Goal: Task Accomplishment & Management: Use online tool/utility

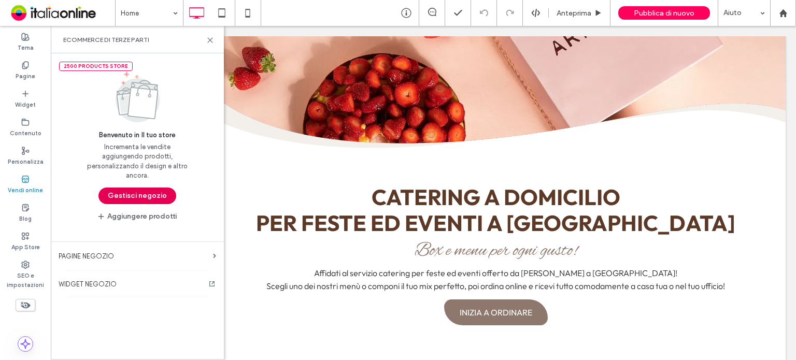
click at [162, 194] on button "Gestisci negozio" at bounding box center [137, 196] width 78 height 17
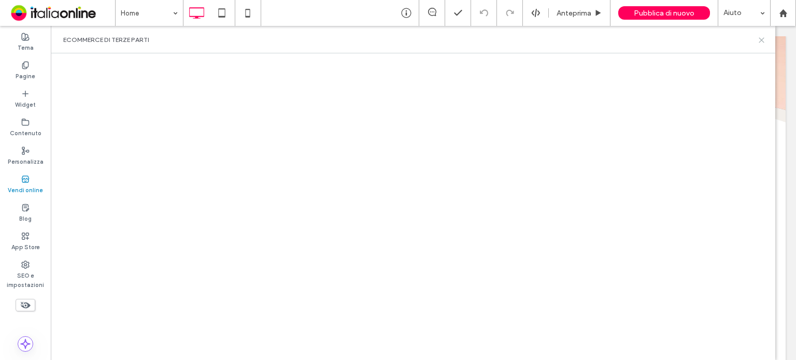
click at [762, 38] on icon at bounding box center [761, 40] width 8 height 8
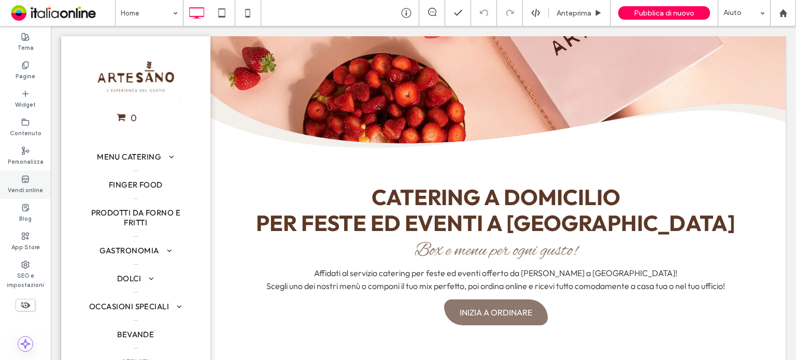
click at [37, 180] on div "Vendi online" at bounding box center [25, 184] width 51 height 28
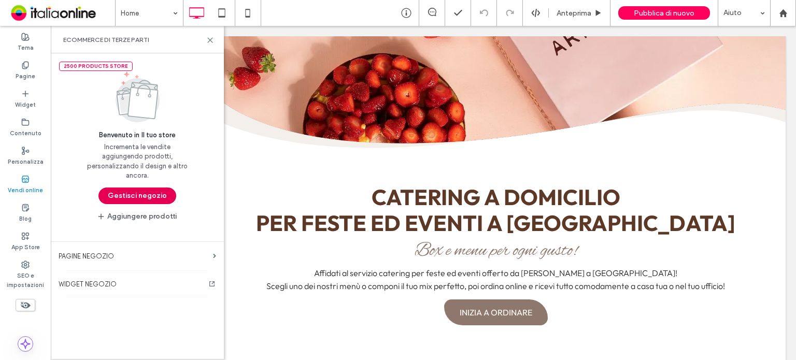
click at [139, 196] on button "Gestisci negozio" at bounding box center [137, 196] width 78 height 17
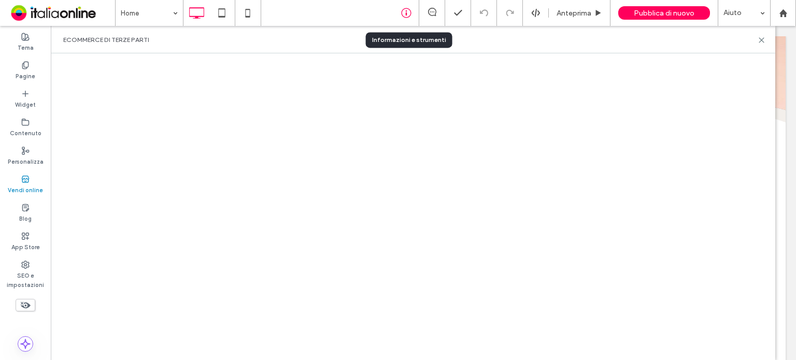
click at [410, 11] on icon at bounding box center [406, 13] width 10 height 10
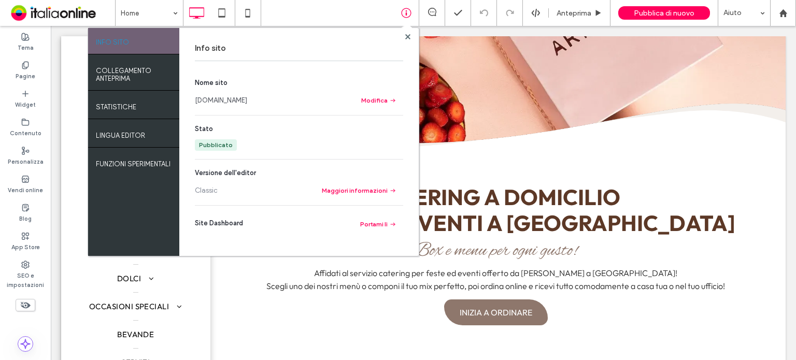
click at [242, 100] on link "[DOMAIN_NAME]" at bounding box center [221, 100] width 52 height 10
click at [407, 36] on use at bounding box center [407, 36] width 5 height 5
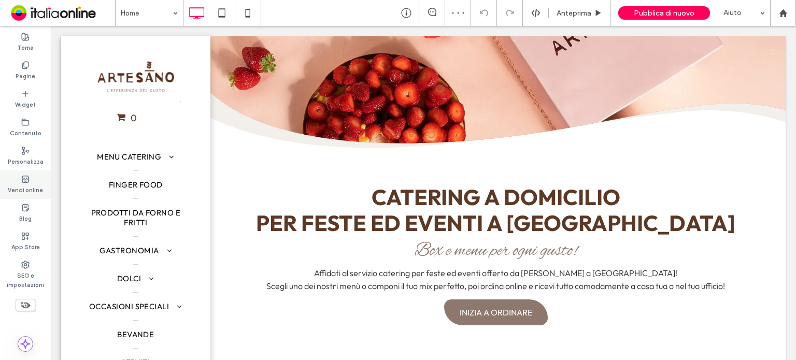
drag, startPoint x: 25, startPoint y: 193, endPoint x: 35, endPoint y: 189, distance: 10.5
click at [25, 193] on label "Vendi online" at bounding box center [25, 188] width 35 height 11
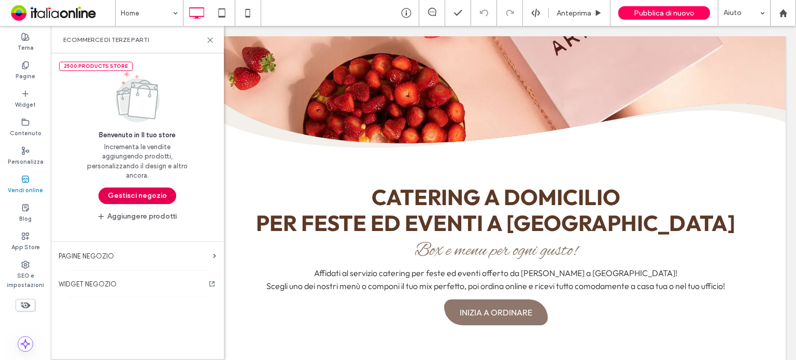
click at [111, 191] on button "Gestisci negozio" at bounding box center [137, 196] width 78 height 17
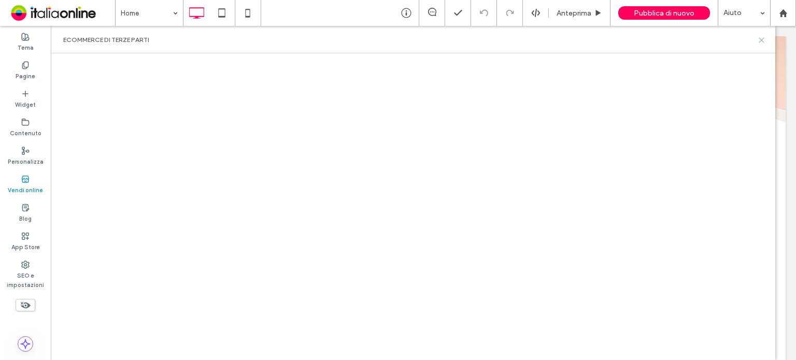
click at [762, 41] on icon at bounding box center [761, 40] width 8 height 8
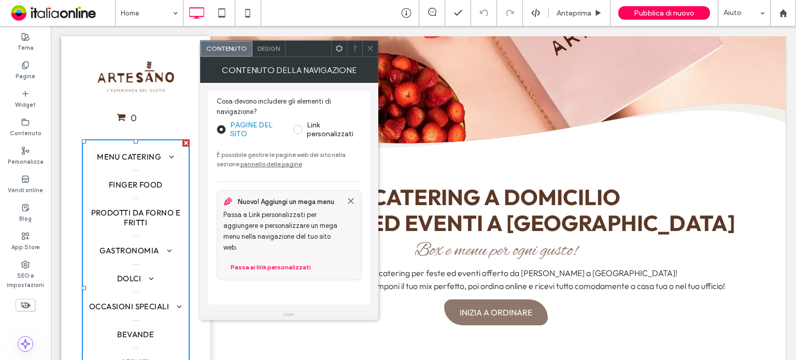
click at [275, 46] on span "Design" at bounding box center [268, 49] width 22 height 8
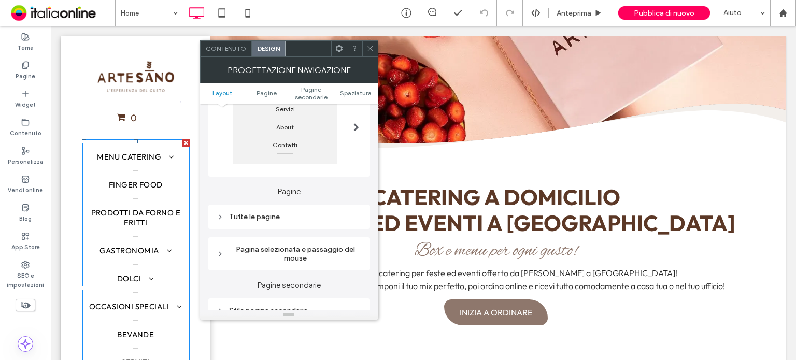
scroll to position [155, 0]
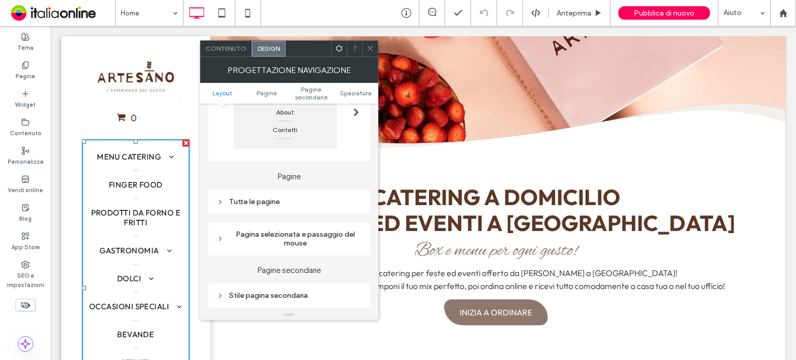
click at [303, 205] on div "Tutte le pagine" at bounding box center [289, 201] width 145 height 9
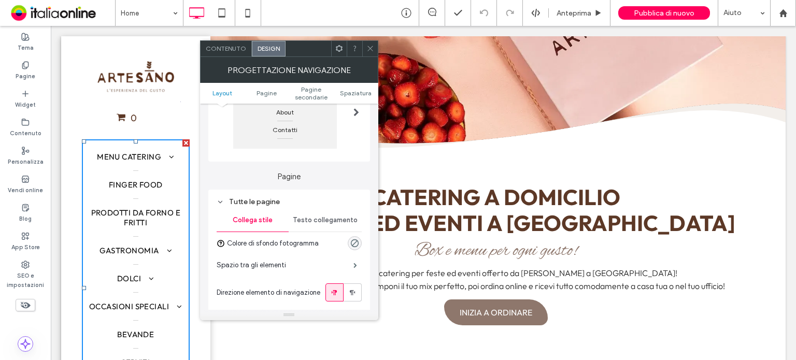
click at [303, 205] on div "Tutte le pagine" at bounding box center [289, 201] width 145 height 9
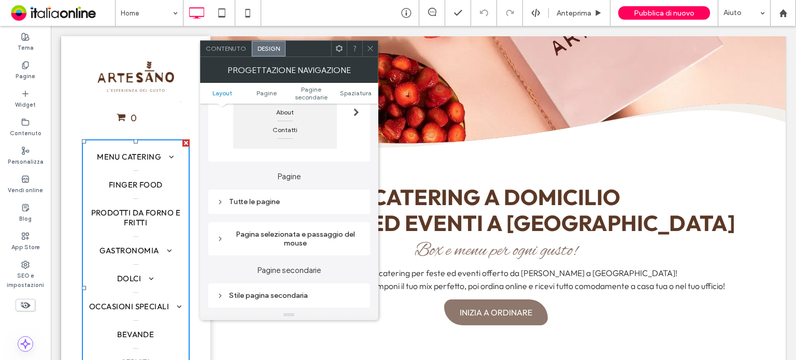
click at [303, 238] on div "Pagina selezionata e passaggio del mouse" at bounding box center [289, 239] width 145 height 18
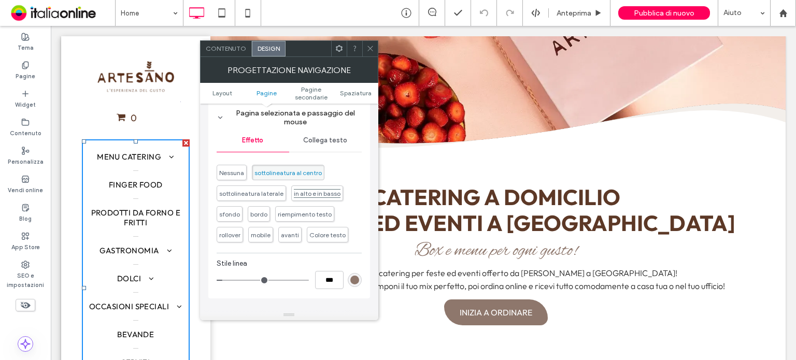
scroll to position [259, 0]
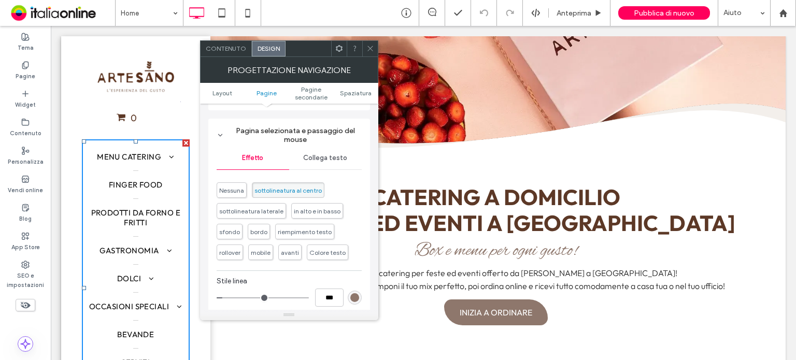
click at [332, 155] on span "Collega testo" at bounding box center [325, 158] width 44 height 8
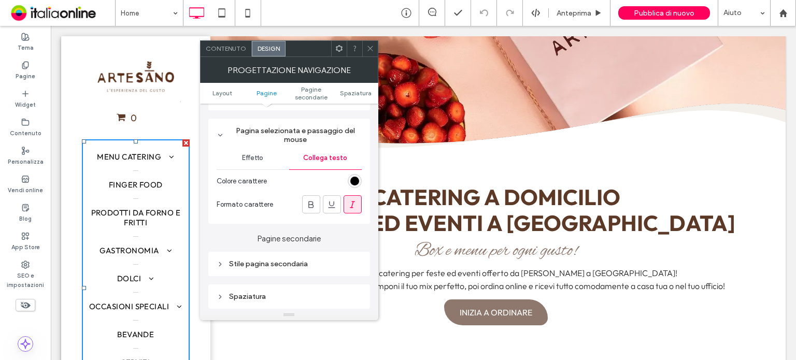
click at [246, 153] on div "Effetto" at bounding box center [253, 158] width 73 height 23
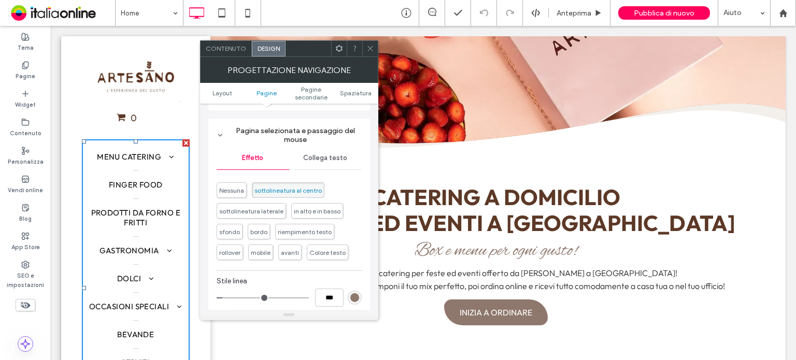
click at [371, 46] on icon at bounding box center [370, 49] width 8 height 8
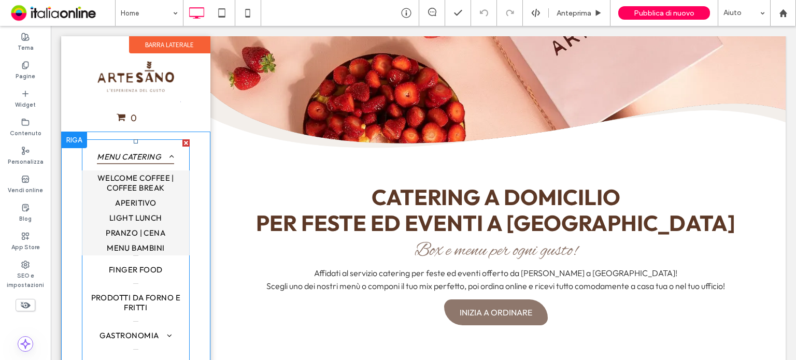
click at [150, 145] on link "Menu Catering" at bounding box center [136, 156] width 108 height 27
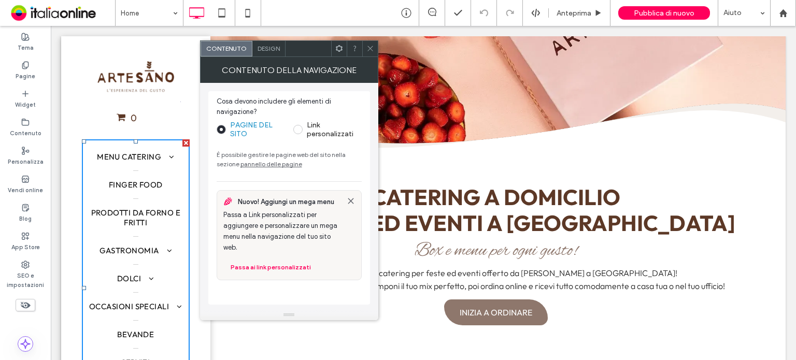
click at [266, 46] on span "Design" at bounding box center [268, 49] width 22 height 8
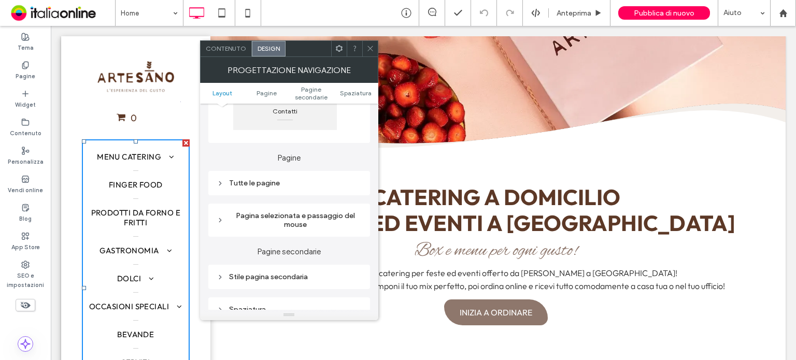
scroll to position [207, 0]
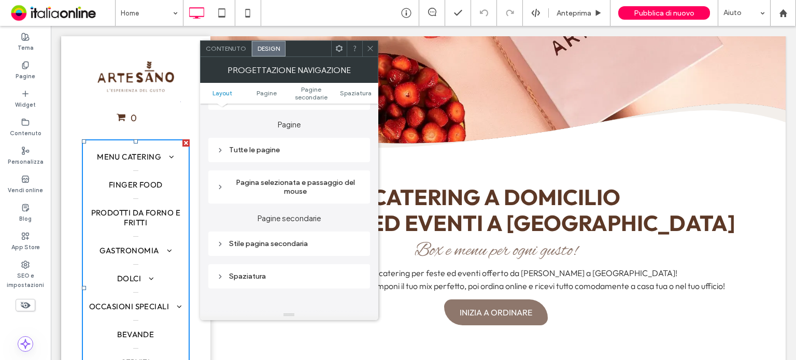
click at [320, 185] on div "Pagina selezionata e passaggio del mouse" at bounding box center [289, 187] width 145 height 18
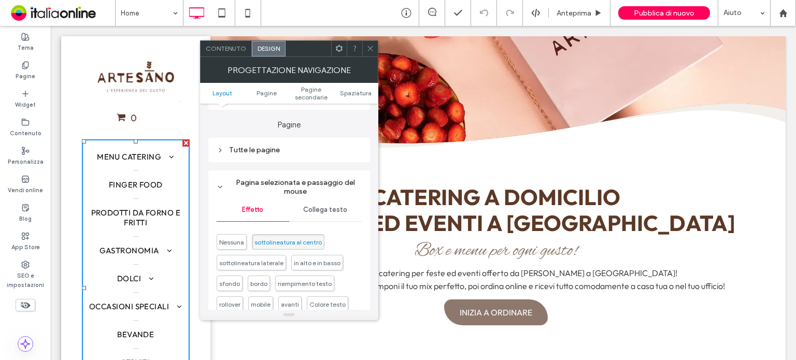
click at [325, 209] on span "Collega testo" at bounding box center [325, 210] width 44 height 8
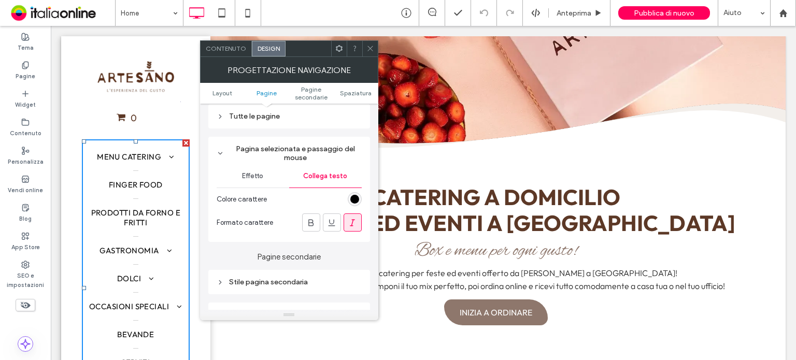
scroll to position [259, 0]
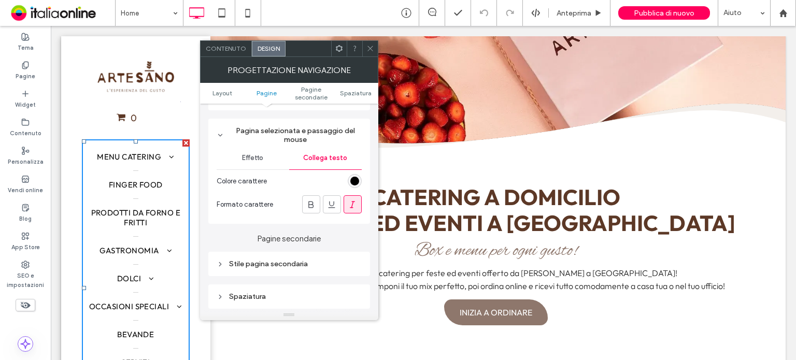
drag, startPoint x: 355, startPoint y: 205, endPoint x: 357, endPoint y: 196, distance: 9.2
click at [355, 205] on icon at bounding box center [352, 204] width 10 height 10
click at [369, 45] on icon at bounding box center [370, 49] width 8 height 8
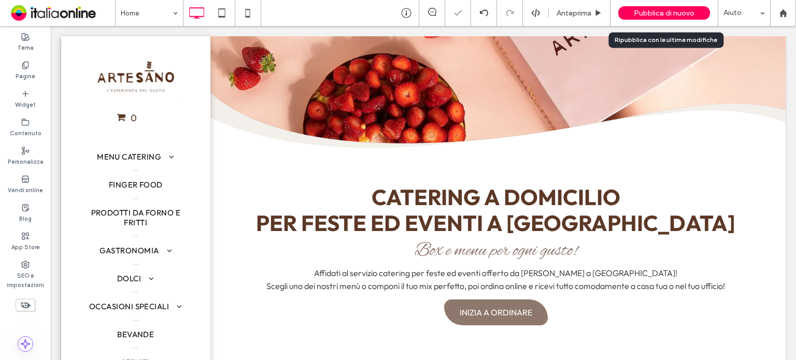
drag, startPoint x: 673, startPoint y: 14, endPoint x: 667, endPoint y: 18, distance: 7.5
click at [673, 14] on span "Pubblica di nuovo" at bounding box center [664, 13] width 61 height 9
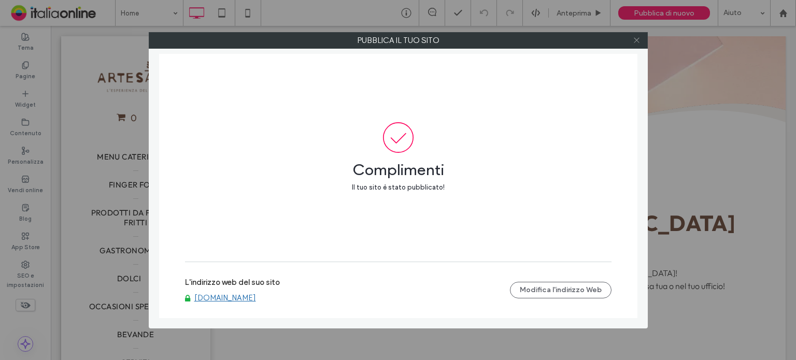
click at [633, 39] on icon at bounding box center [636, 40] width 8 height 8
